Goal: Task Accomplishment & Management: Complete application form

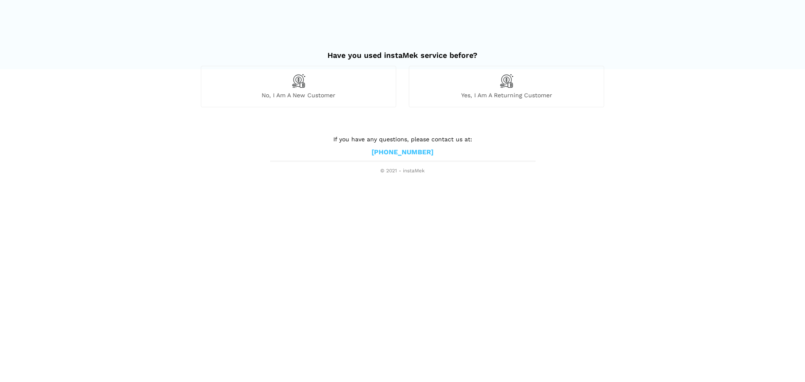
click at [302, 81] on img at bounding box center [298, 81] width 14 height 14
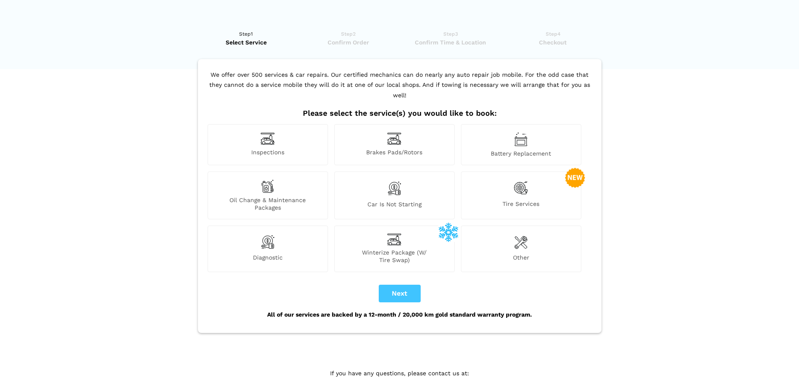
click at [519, 240] on div "Other" at bounding box center [521, 249] width 120 height 46
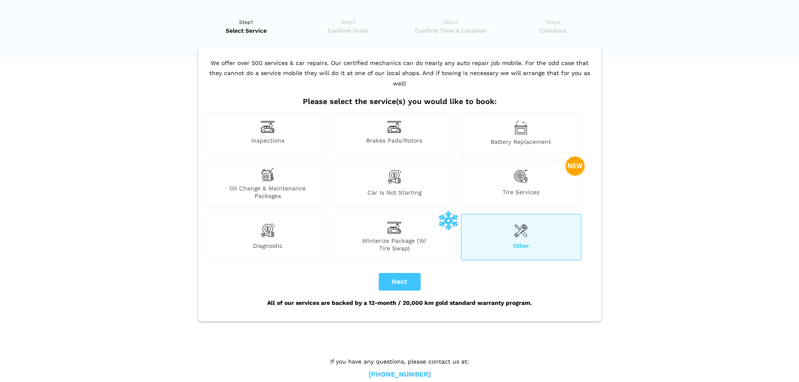
scroll to position [17, 0]
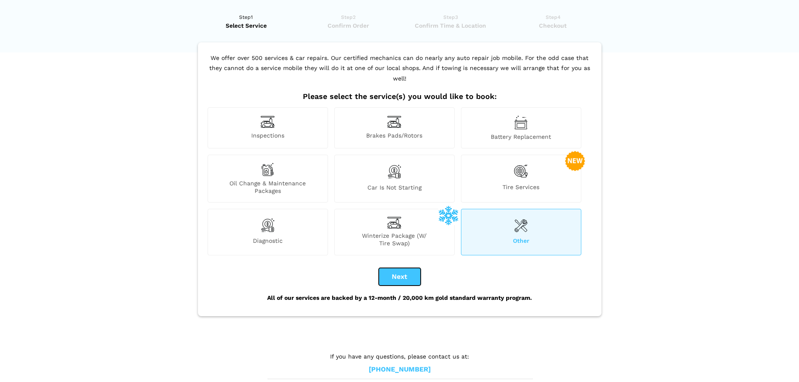
click at [398, 268] on button "Next" at bounding box center [400, 277] width 42 height 18
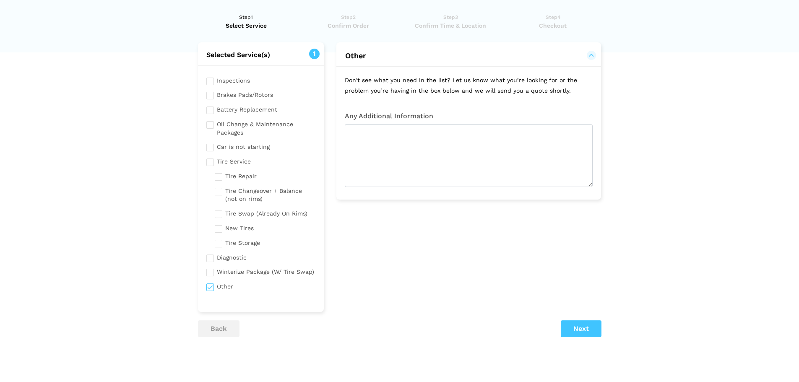
checkbox input "true"
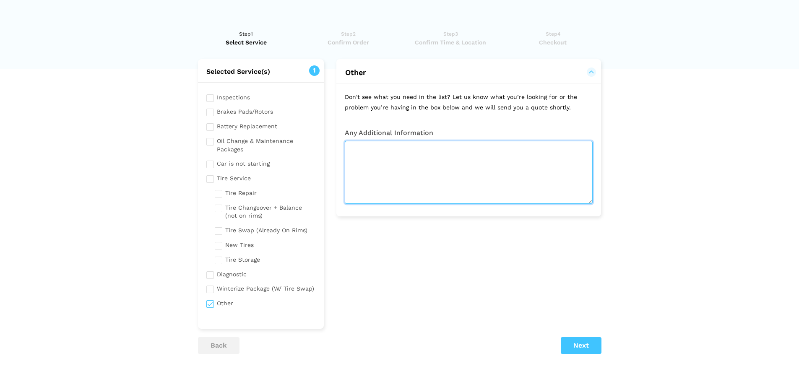
click at [388, 160] on textarea at bounding box center [469, 172] width 248 height 63
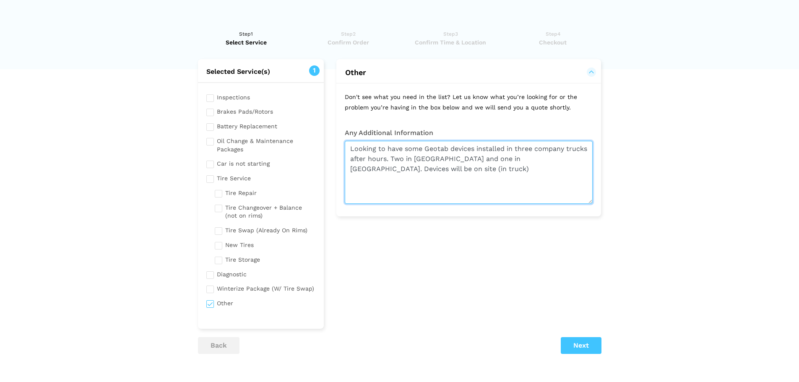
type textarea "Looking to have some Geotab devices installed in three company trucks after hou…"
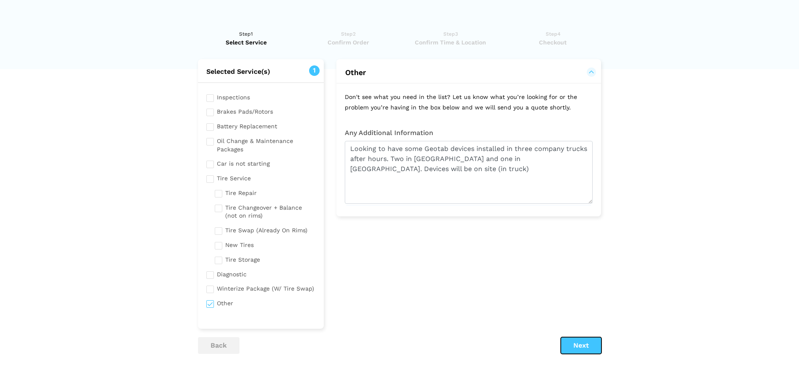
click at [585, 343] on button "Next" at bounding box center [581, 345] width 41 height 17
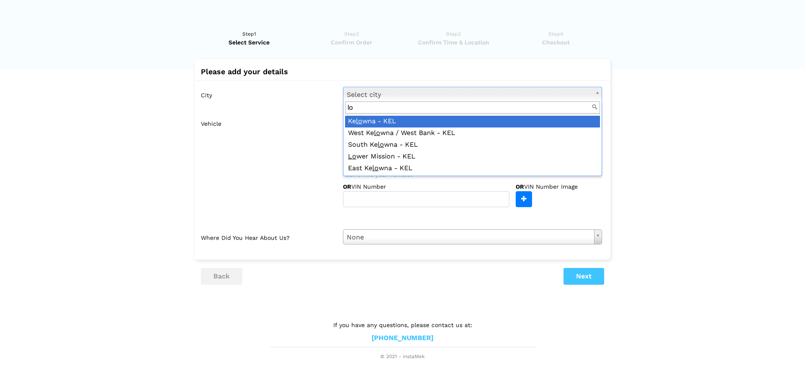
type input "l"
